Goal: Find specific page/section: Find specific page/section

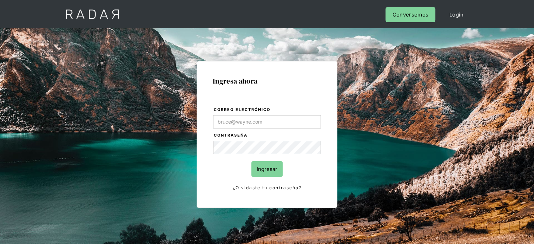
type input "[EMAIL_ADDRESS][PERSON_NAME][DOMAIN_NAME]"
click at [265, 167] on input "Ingresar" at bounding box center [267, 169] width 31 height 16
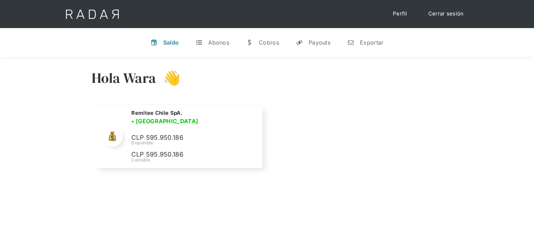
select select "remitee"
click at [214, 36] on link "t Abonos" at bounding box center [212, 42] width 45 height 18
